Goal: Transaction & Acquisition: Purchase product/service

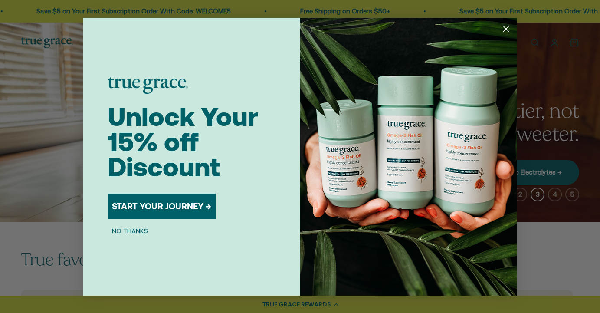
click at [164, 204] on button "START YOUR JOURNEY →" at bounding box center [162, 205] width 108 height 25
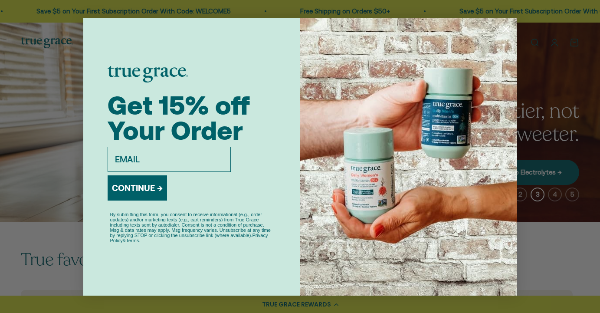
type input "[EMAIL_ADDRESS][DOMAIN_NAME]"
click at [153, 192] on button "CONTINUE →" at bounding box center [137, 187] width 59 height 25
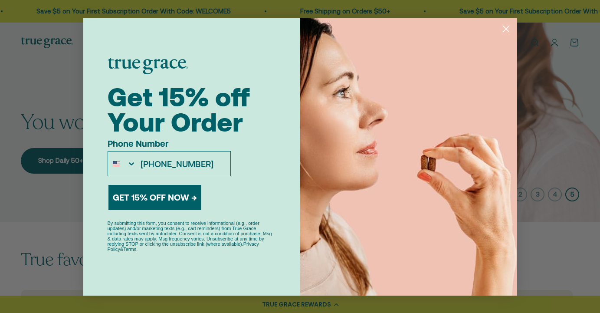
type input "[PHONE_NUMBER]"
click at [166, 197] on button "GET 15% OFF NOW →" at bounding box center [154, 197] width 93 height 25
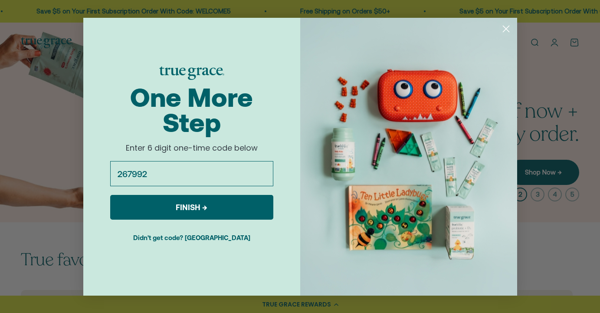
type input "267992"
click at [201, 206] on button "FINISH →" at bounding box center [191, 207] width 163 height 25
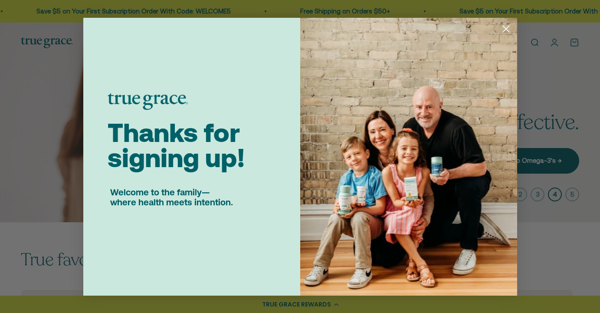
click at [505, 29] on icon "Close dialog" at bounding box center [506, 29] width 6 height 6
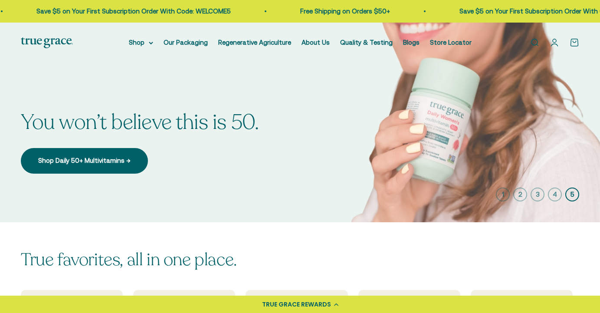
click at [577, 44] on link "Open cart 0" at bounding box center [574, 43] width 10 height 10
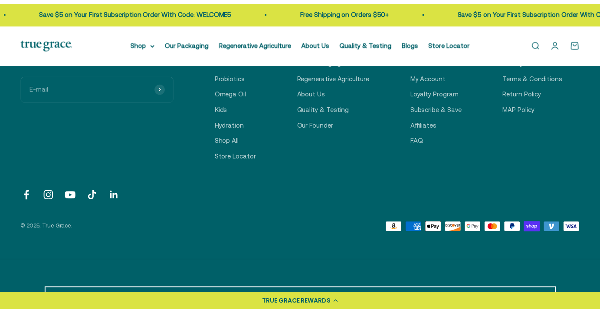
scroll to position [273, 0]
